Goal: Browse casually

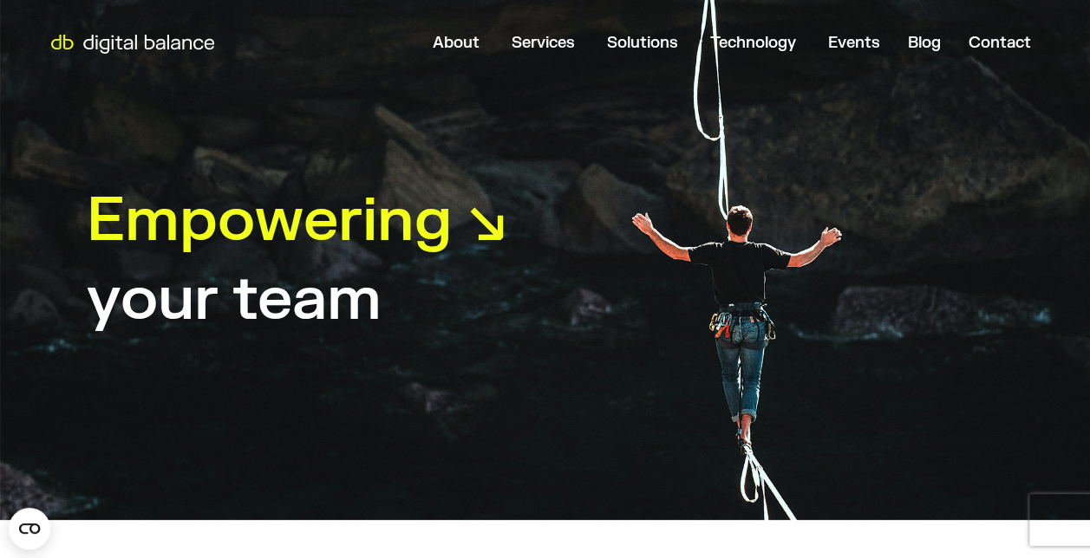
click at [97, 47] on img at bounding box center [132, 44] width 179 height 19
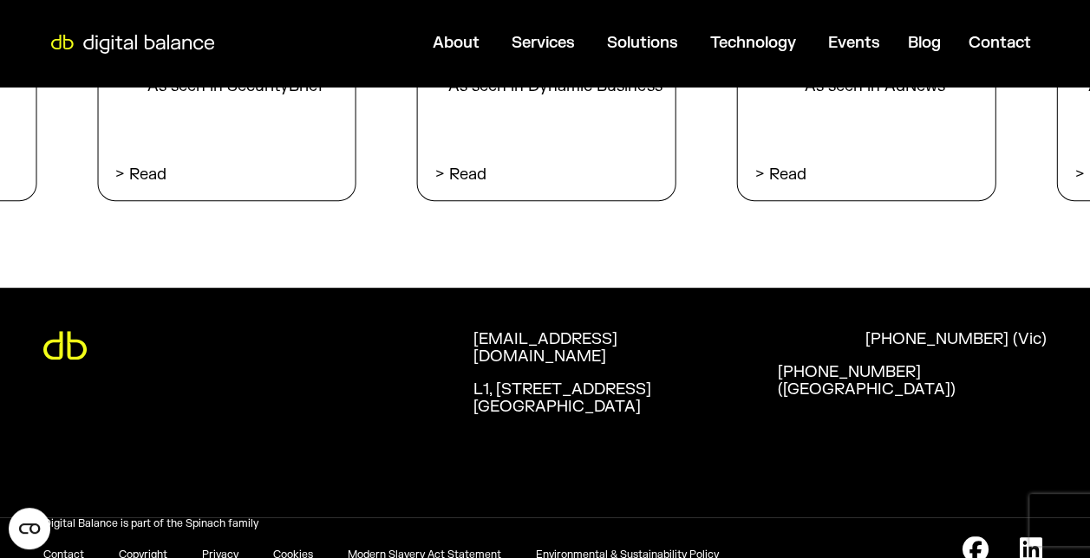
scroll to position [3638, 0]
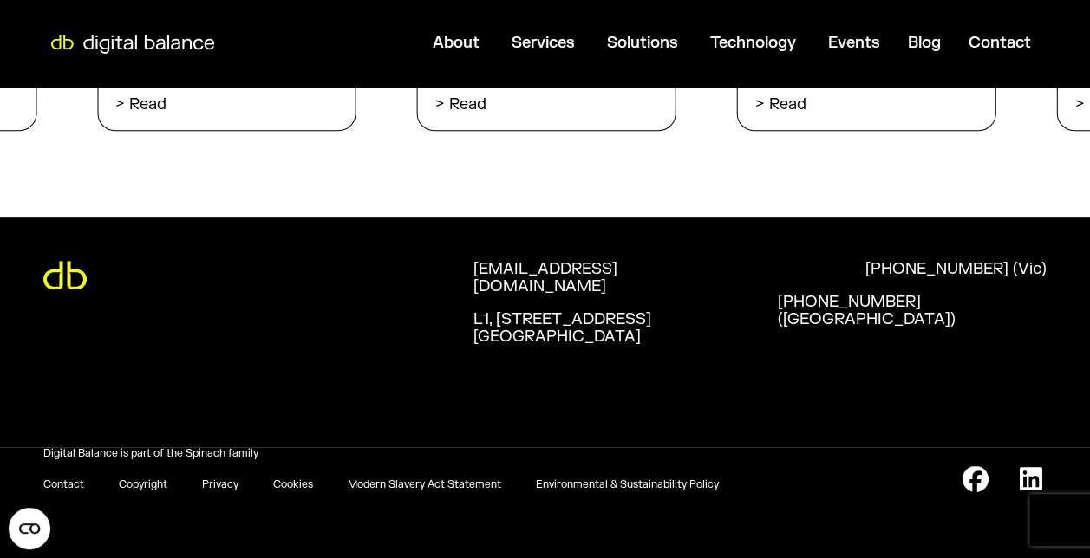
click at [90, 284] on div at bounding box center [258, 275] width 430 height 29
click at [58, 283] on img at bounding box center [64, 275] width 43 height 29
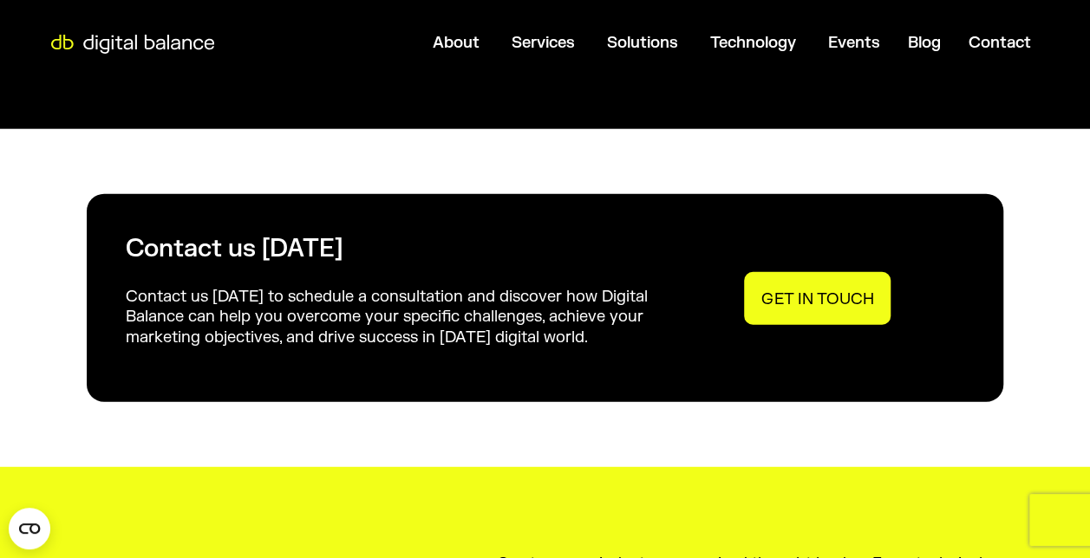
scroll to position [1733, 0]
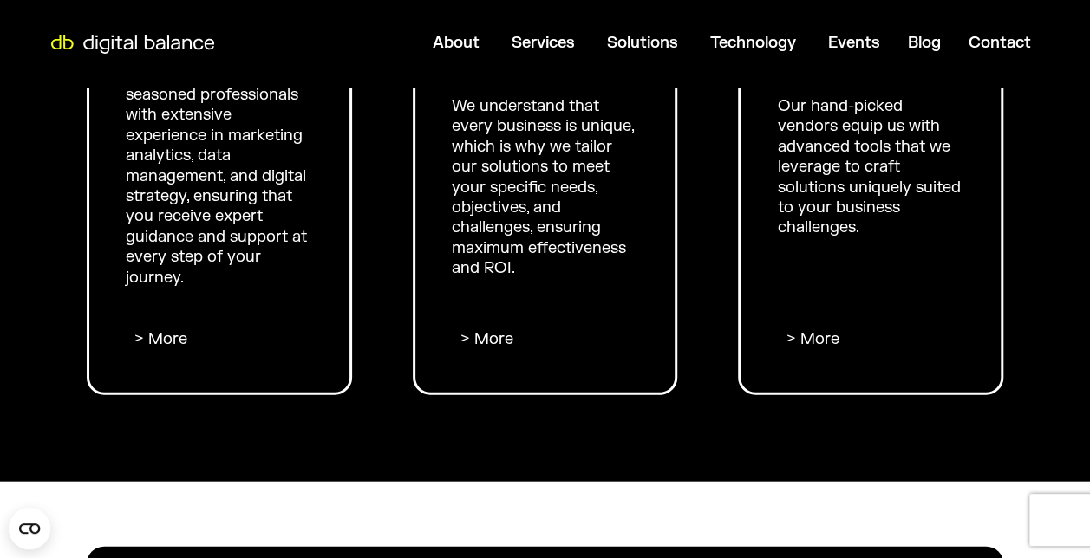
click at [102, 40] on img at bounding box center [132, 44] width 179 height 19
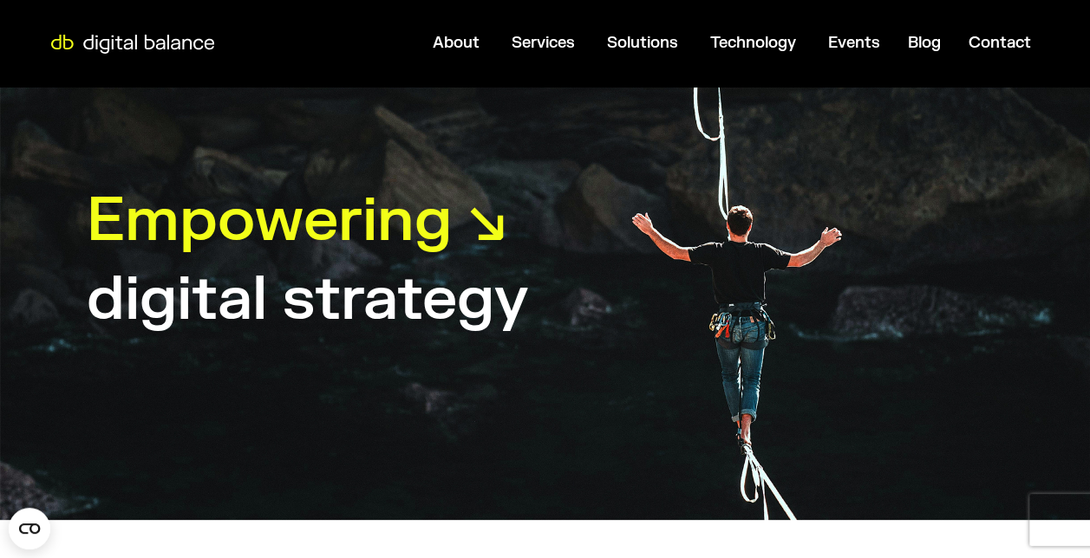
click at [178, 36] on img at bounding box center [132, 44] width 179 height 19
